Goal: Transaction & Acquisition: Purchase product/service

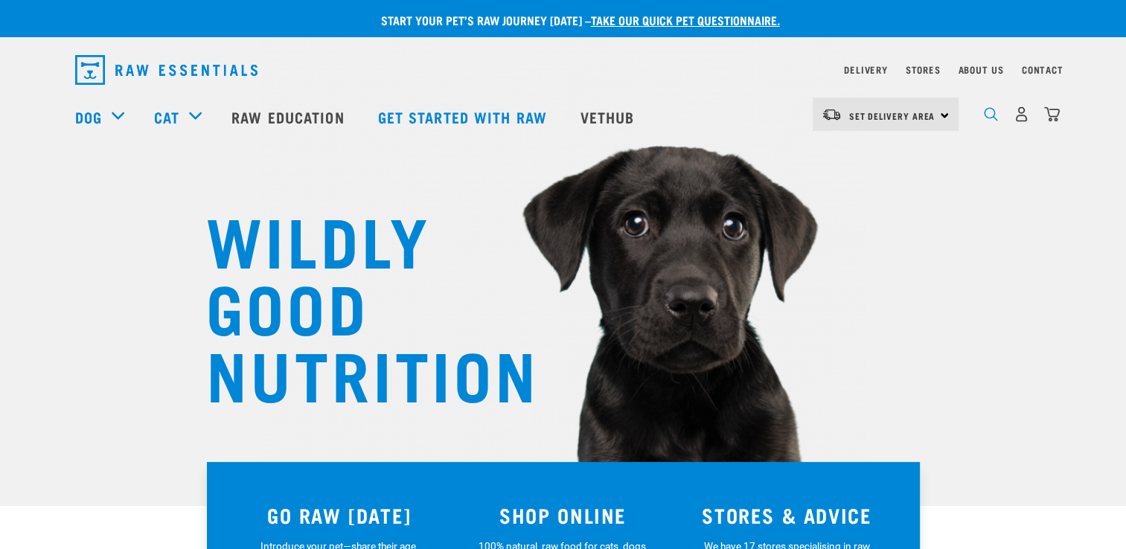
click at [986, 121] on img "dropdown navigation" at bounding box center [991, 114] width 14 height 14
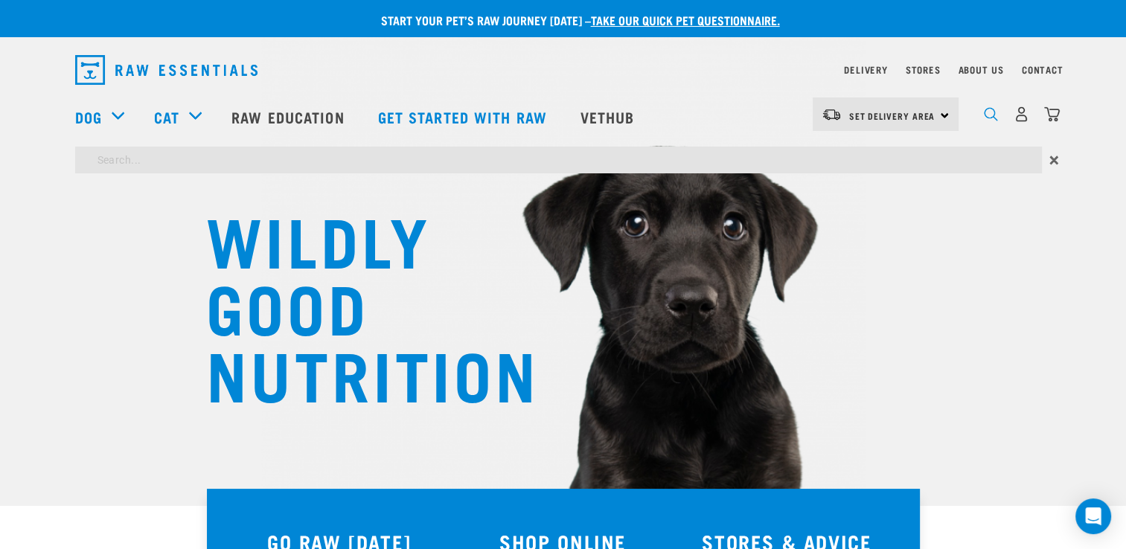
click at [991, 119] on img "dropdown navigation" at bounding box center [991, 114] width 14 height 14
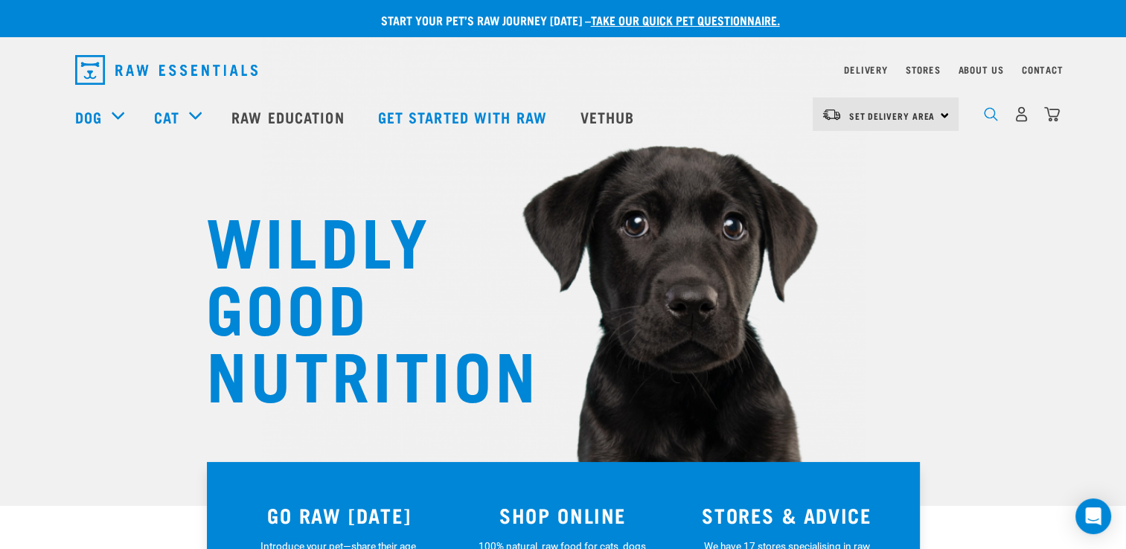
click at [991, 119] on img "dropdown navigation" at bounding box center [991, 114] width 14 height 14
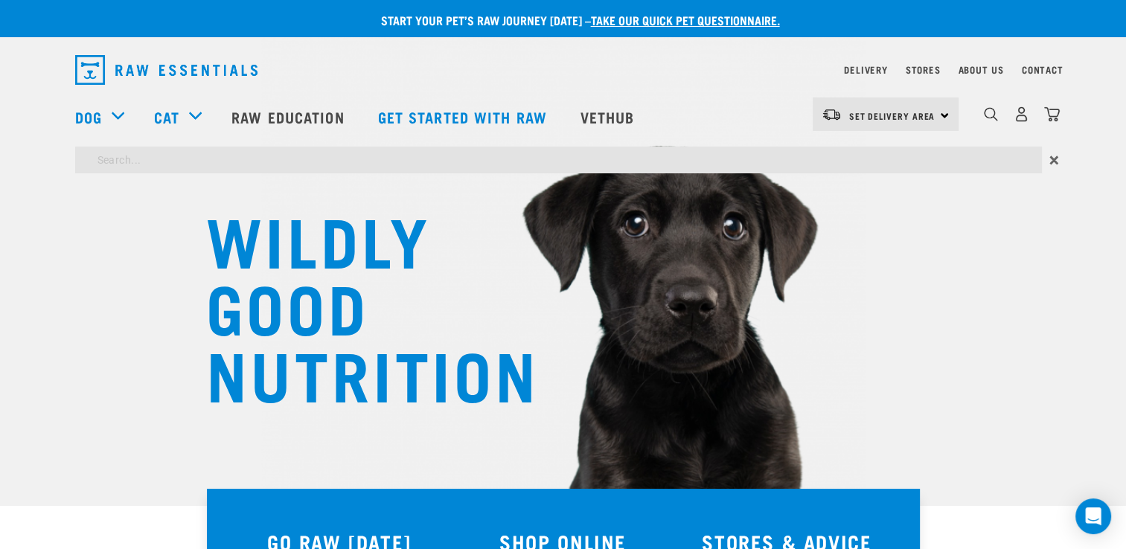
click at [371, 160] on input "search" at bounding box center [558, 160] width 967 height 27
type input "rabbit"
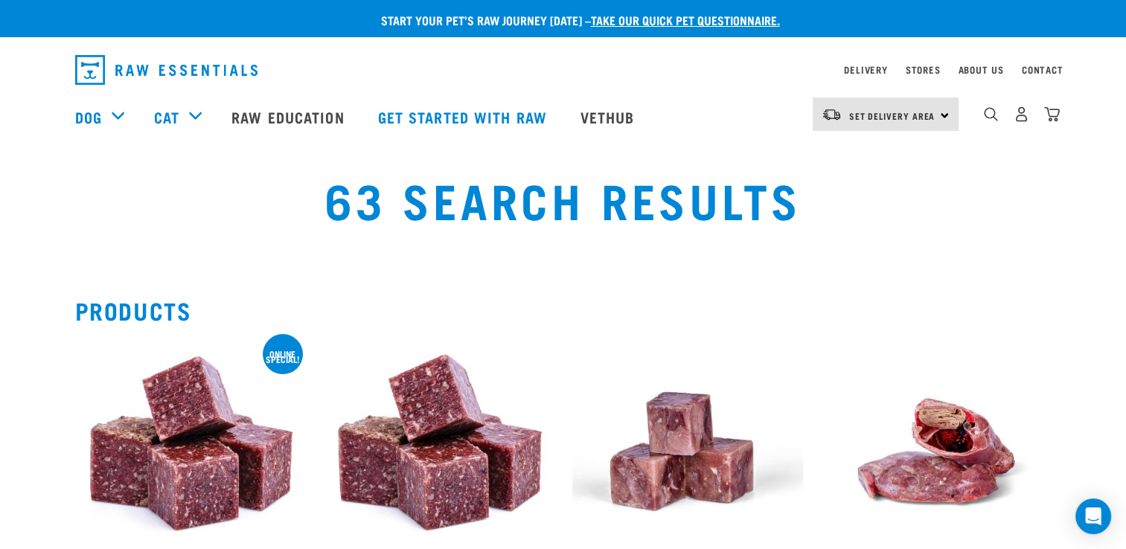
scroll to position [149, 0]
